Goal: Navigation & Orientation: Find specific page/section

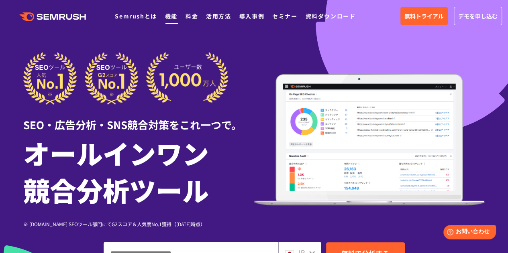
click at [169, 18] on link "機能" at bounding box center [171, 16] width 12 height 8
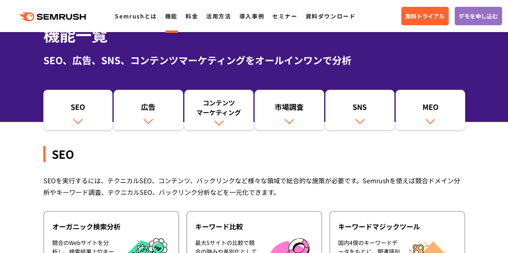
scroll to position [80, 0]
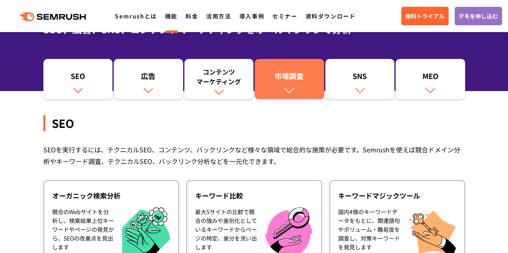
click at [290, 75] on div "市場調査" at bounding box center [288, 78] width 61 height 14
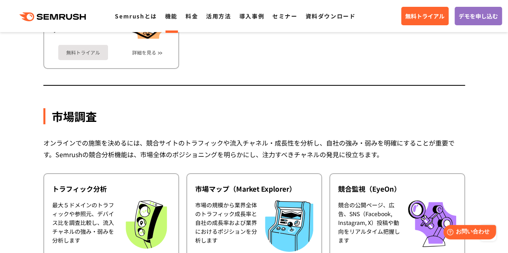
scroll to position [1275, 0]
